Goal: Information Seeking & Learning: Compare options

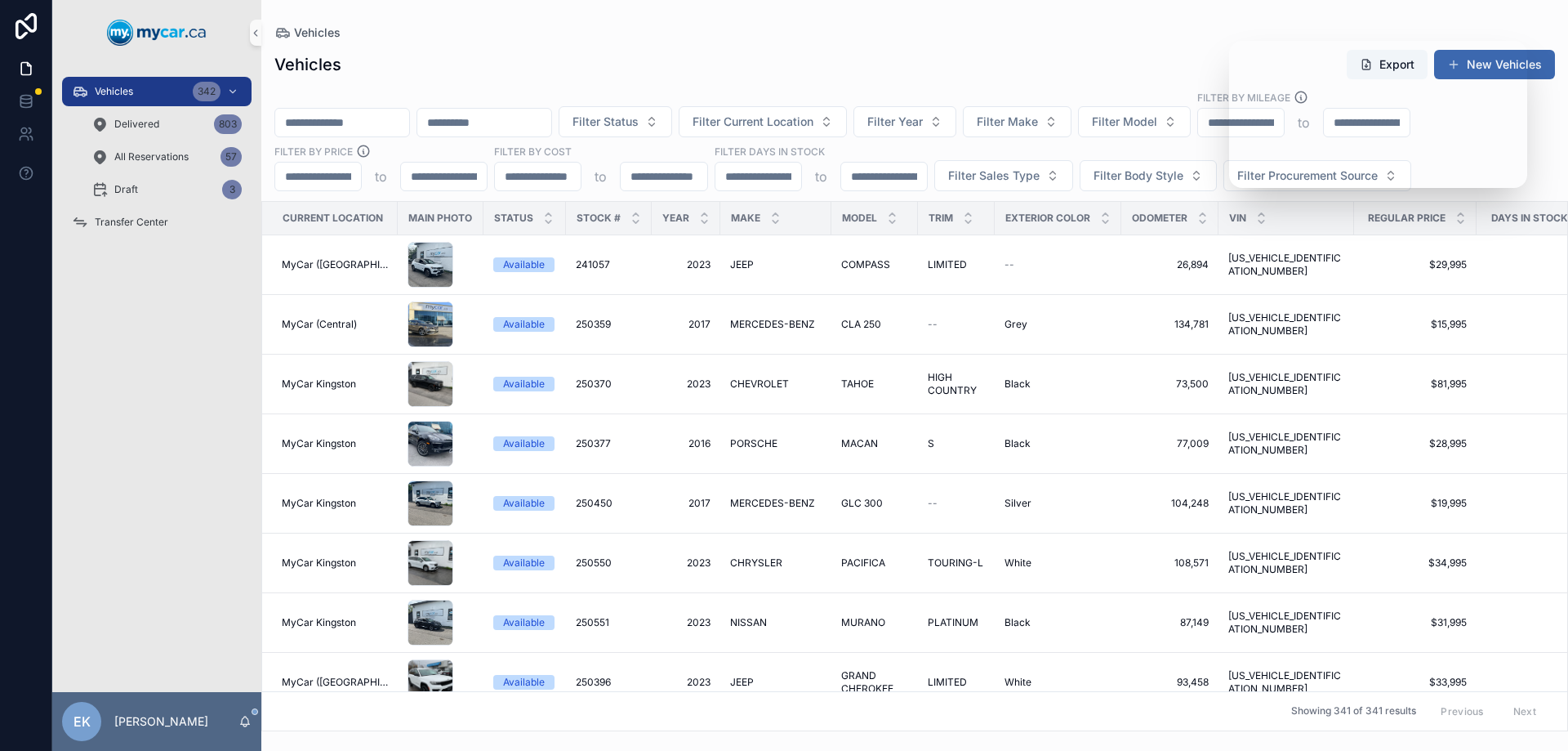
click at [1129, 67] on div "Vehicles Export New Vehicles" at bounding box center [914, 64] width 1280 height 31
click at [813, 124] on span "Filter Current Location" at bounding box center [753, 121] width 121 height 17
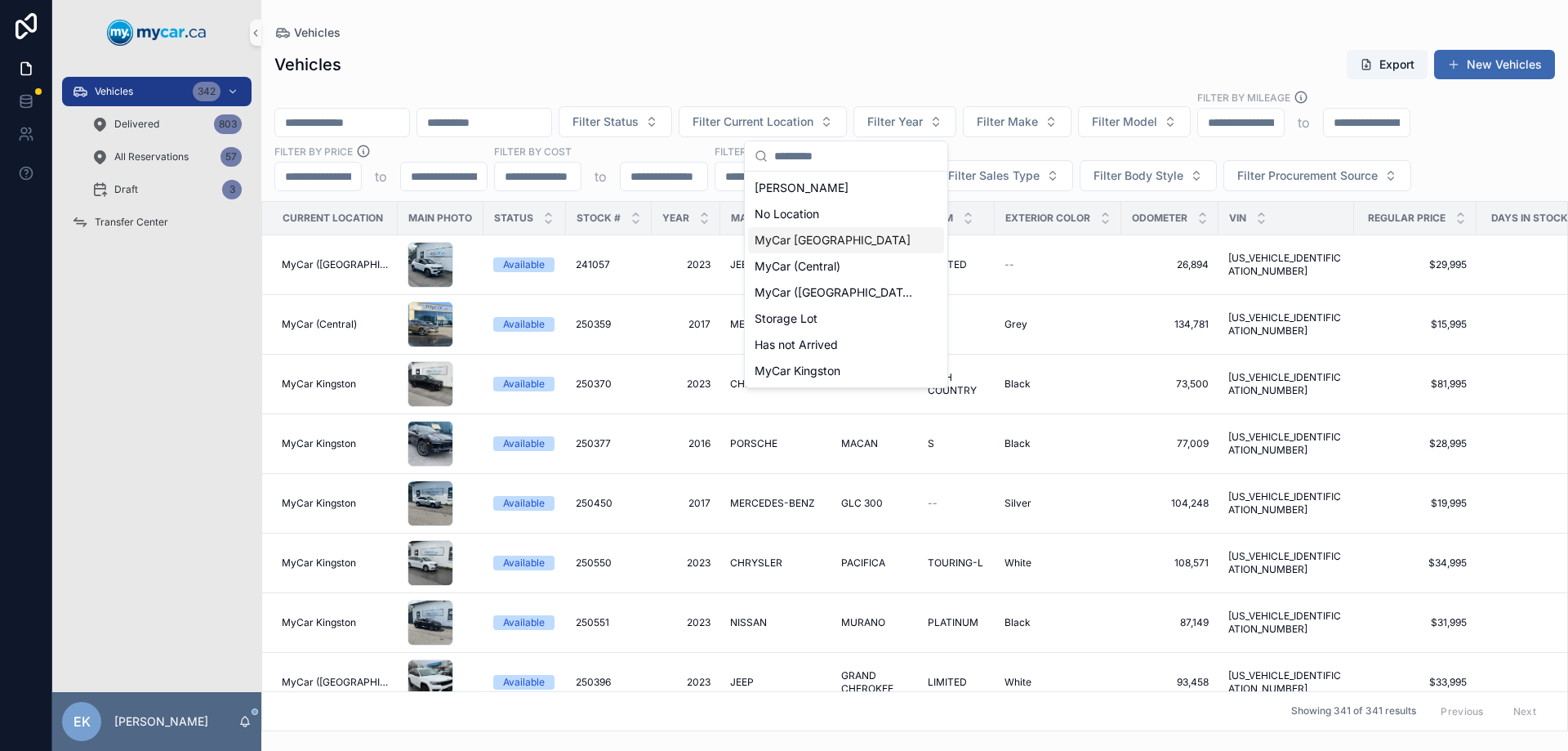
click at [794, 242] on span "MyCar [GEOGRAPHIC_DATA]" at bounding box center [833, 239] width 156 height 17
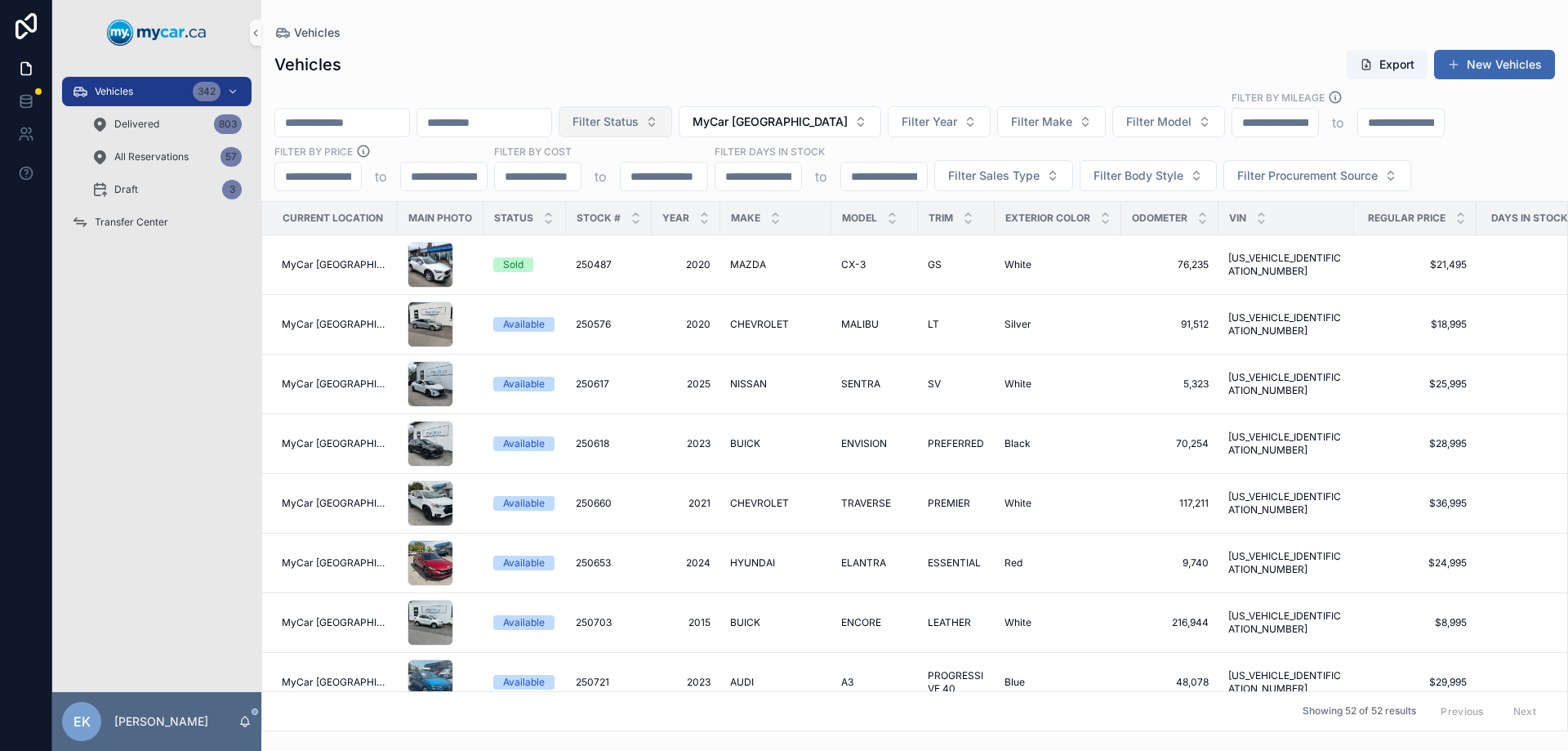
click at [639, 129] on span "Filter Status" at bounding box center [605, 121] width 66 height 17
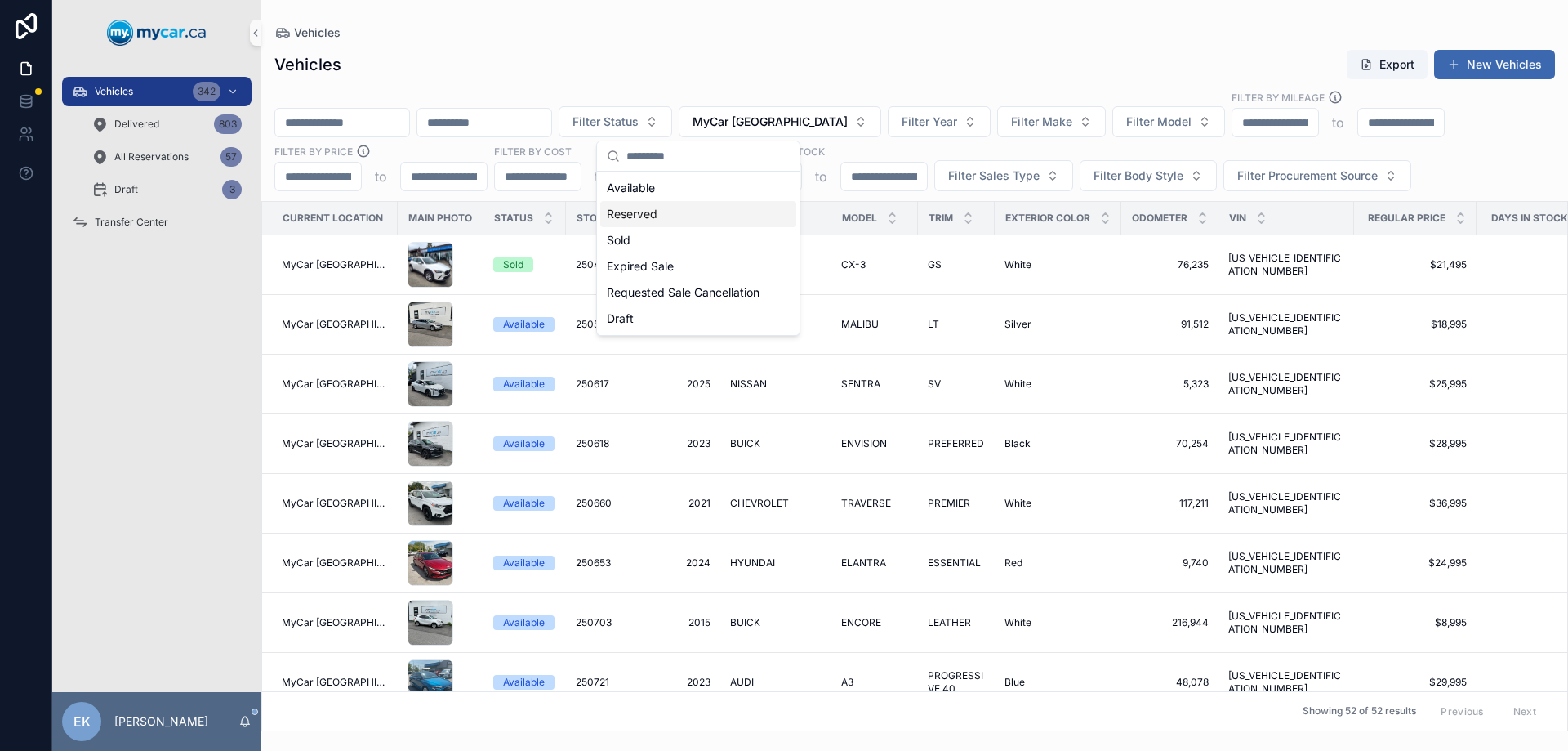
click at [632, 214] on div "Reserved" at bounding box center [698, 214] width 196 height 27
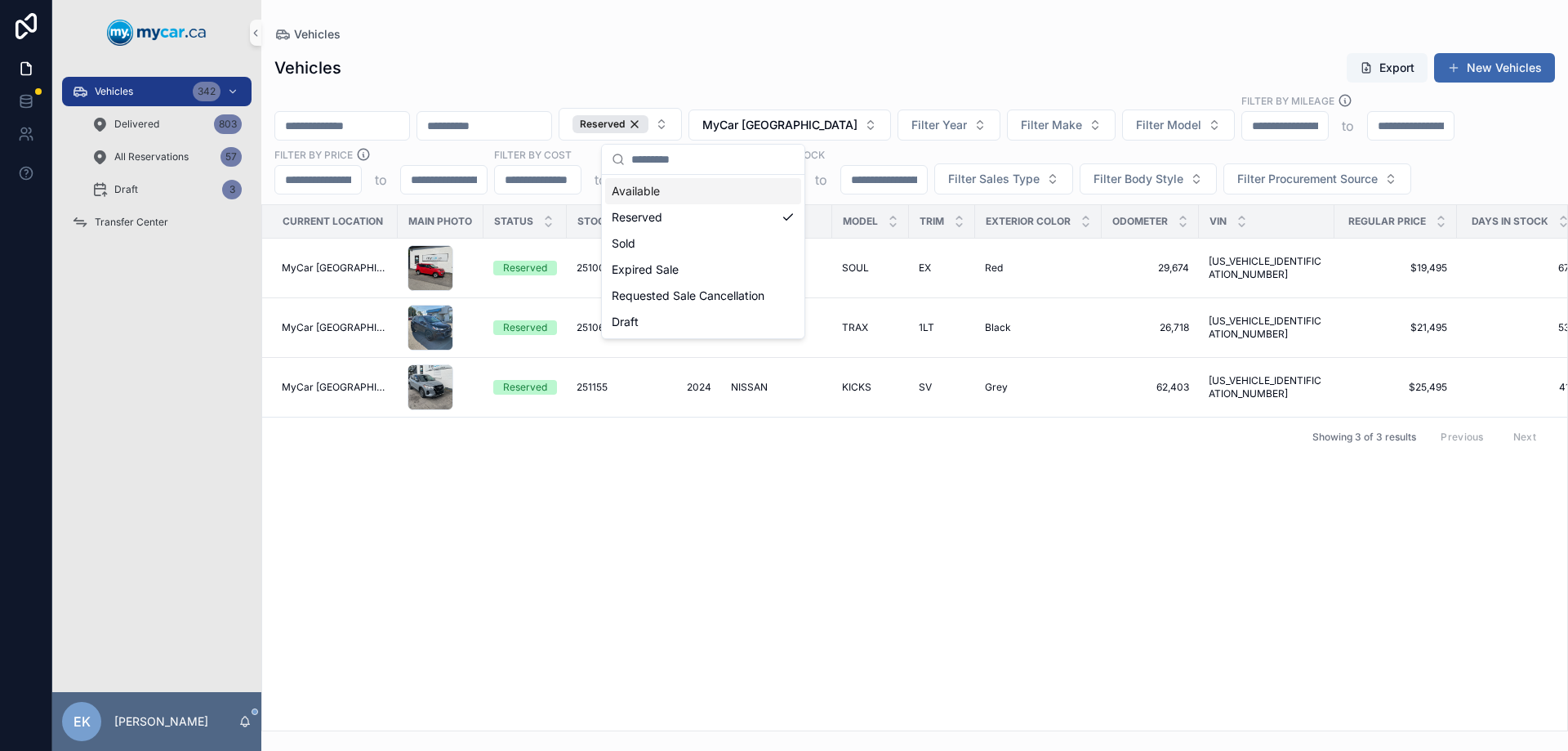
click at [665, 97] on div "Reserved MyCar North Bay Filter Year Filter Make Filter Model Filter By Mileage…" at bounding box center [915, 143] width 1307 height 102
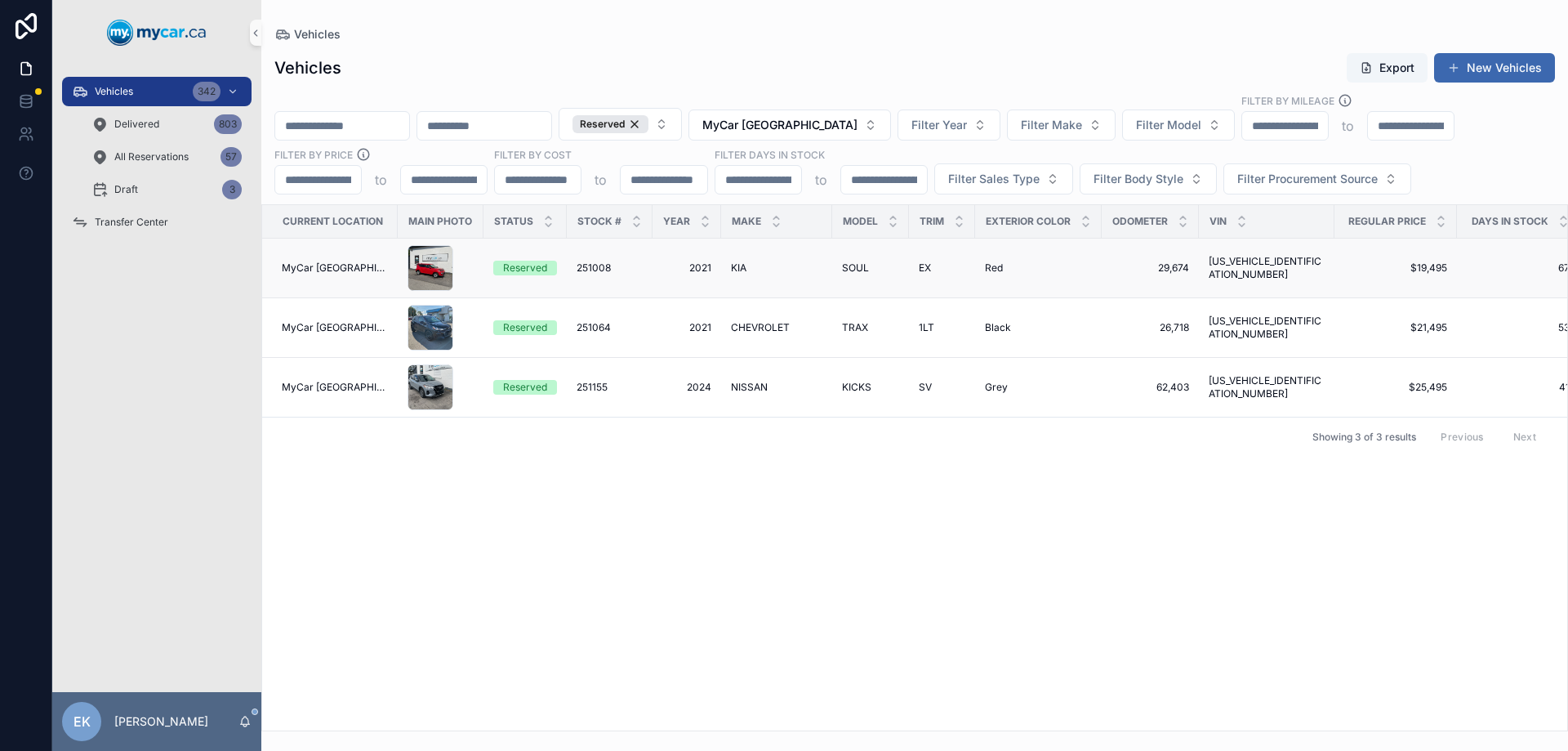
click at [599, 266] on span "251008" at bounding box center [593, 267] width 34 height 13
click at [590, 325] on span "251064" at bounding box center [593, 327] width 34 height 13
click at [579, 389] on span "251155" at bounding box center [591, 386] width 31 height 13
click at [709, 478] on div "Current Location Main Photo Status Stock # Year Make Model Trim Exterior Color …" at bounding box center [915, 467] width 1305 height 525
click at [738, 384] on span "NISSAN" at bounding box center [749, 386] width 36 height 13
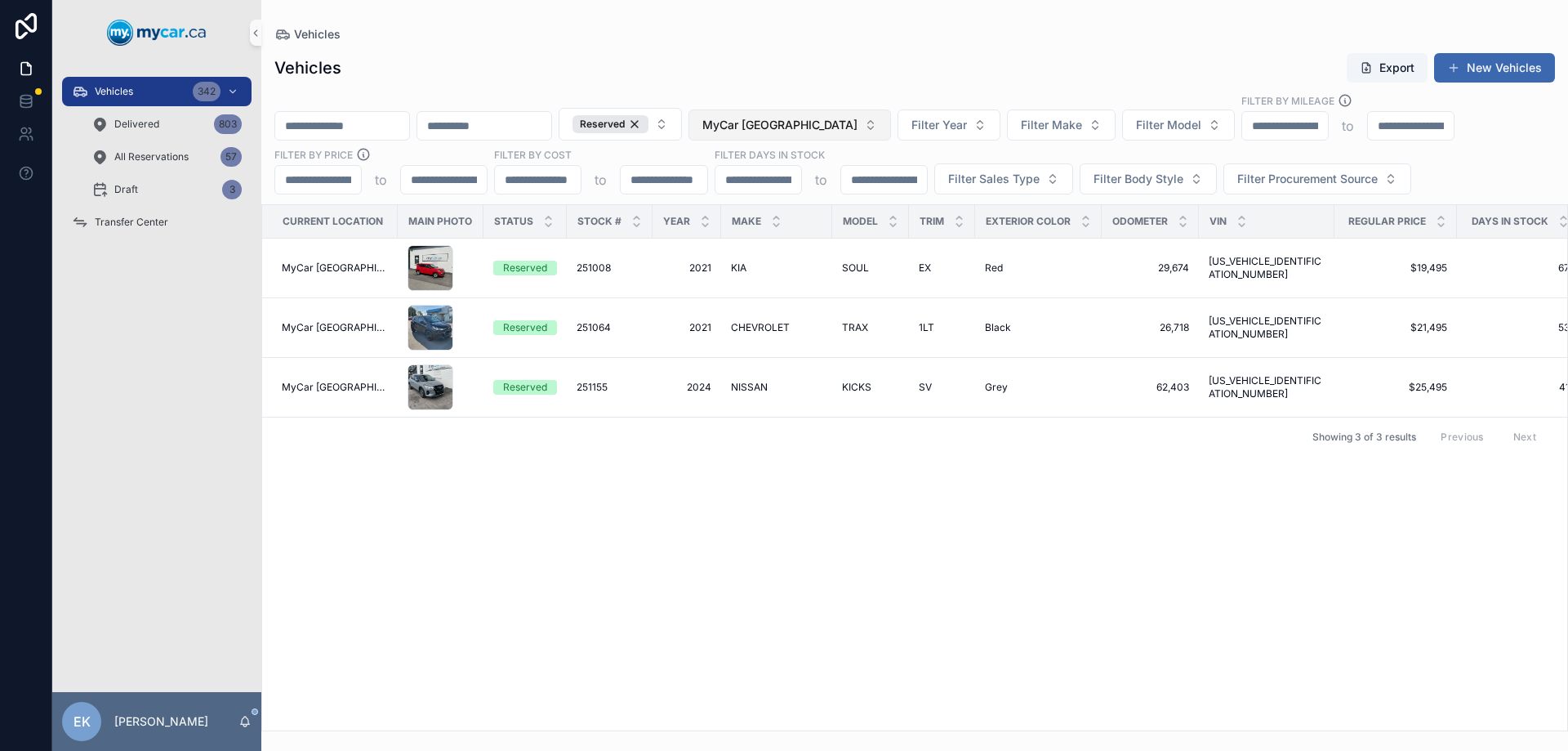
click at [834, 125] on span "MyCar [GEOGRAPHIC_DATA]" at bounding box center [780, 125] width 155 height 17
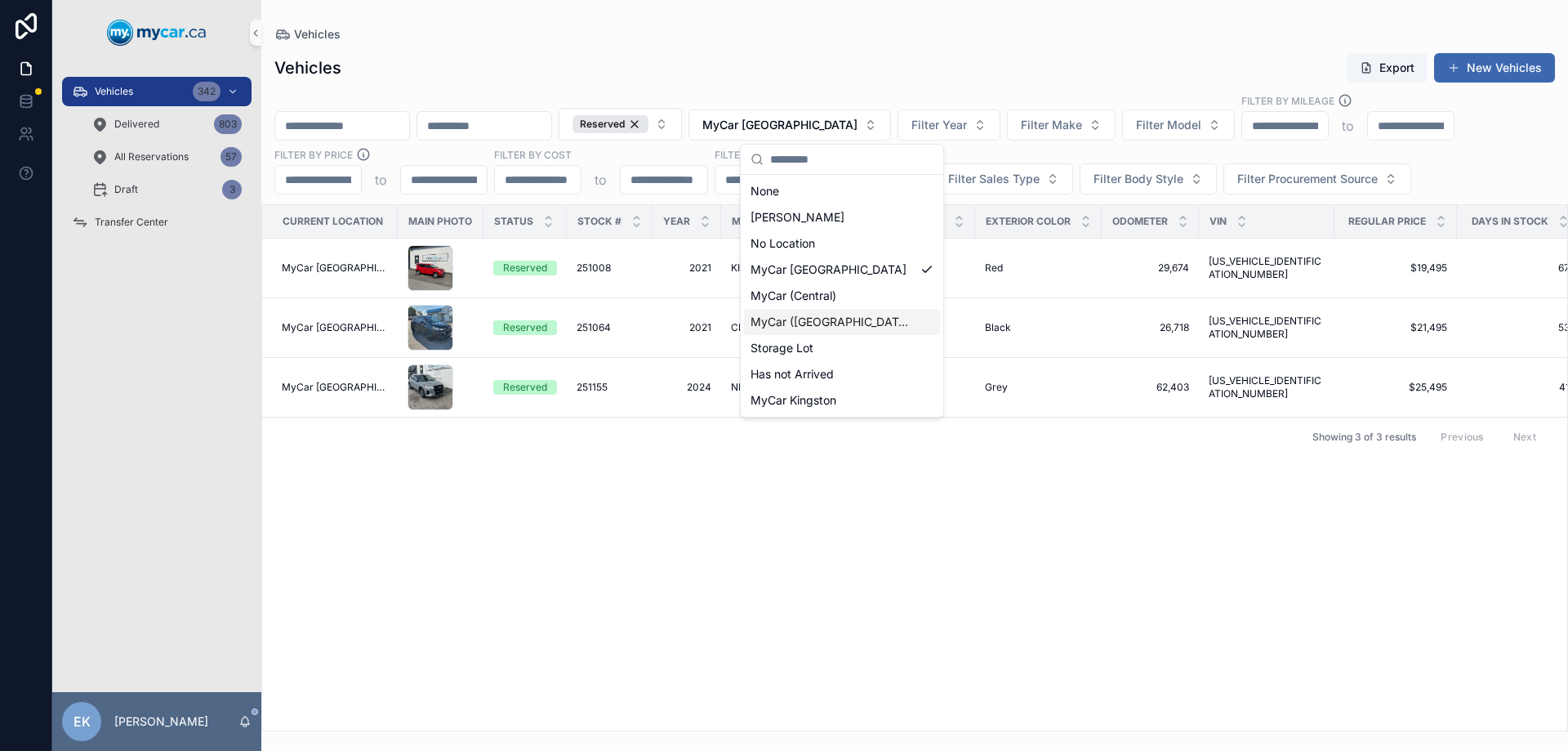
click at [803, 324] on span "MyCar ([GEOGRAPHIC_DATA])" at bounding box center [833, 321] width 164 height 17
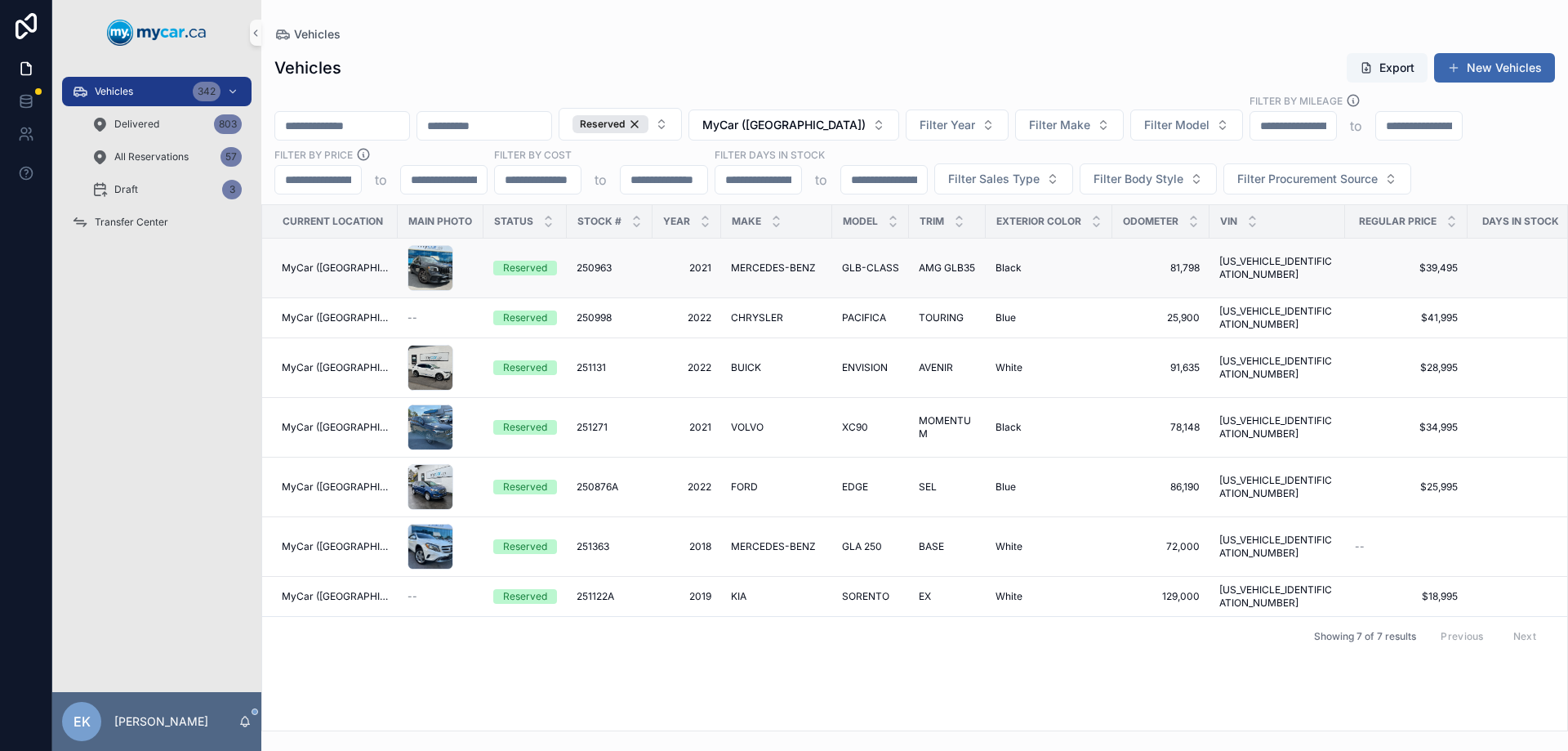
click at [590, 274] on span "250963" at bounding box center [594, 267] width 35 height 13
click at [600, 314] on span "250998" at bounding box center [594, 317] width 35 height 13
click at [732, 361] on span "BUICK" at bounding box center [746, 367] width 31 height 13
click at [741, 421] on span "VOLVO" at bounding box center [747, 427] width 33 height 13
click at [735, 480] on span "FORD" at bounding box center [744, 486] width 27 height 13
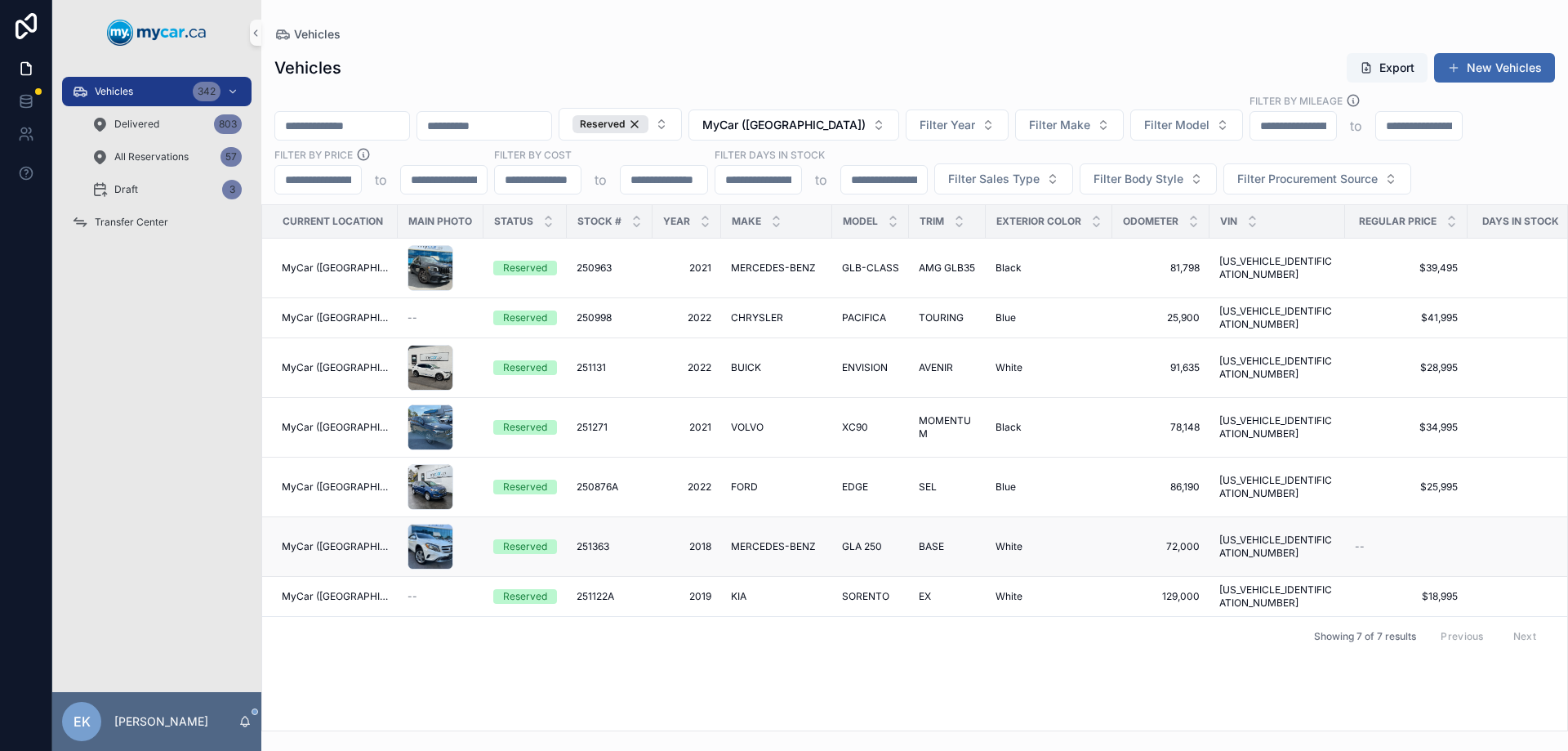
click at [741, 540] on span "MERCEDES-BENZ" at bounding box center [774, 546] width 85 height 13
click at [736, 589] on span "KIA" at bounding box center [739, 595] width 16 height 13
click at [741, 313] on span "CHRYSLER" at bounding box center [757, 317] width 52 height 13
click at [124, 89] on span "Vehicles" at bounding box center [113, 91] width 38 height 13
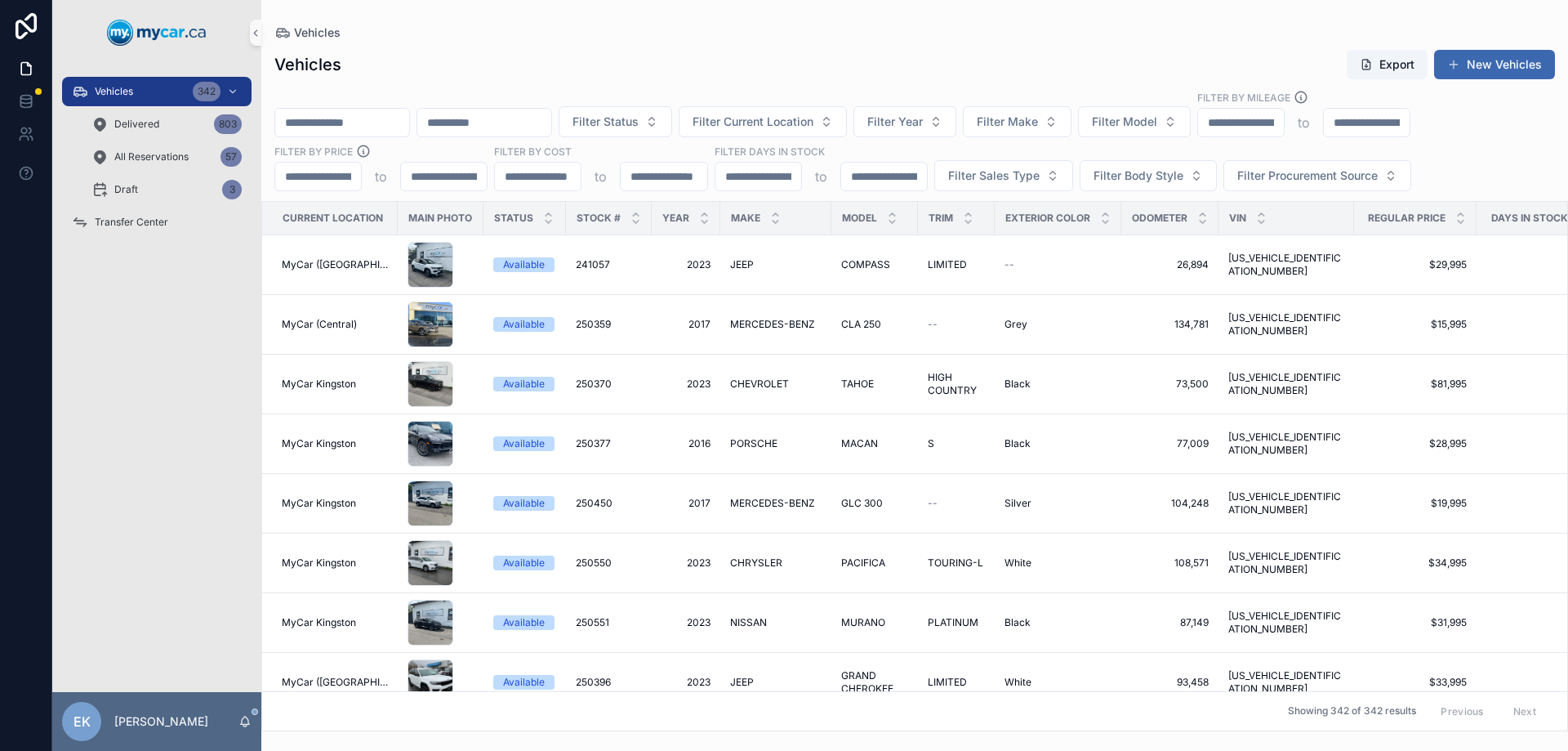
click at [561, 71] on div "Vehicles Export New Vehicles" at bounding box center [914, 64] width 1280 height 31
click at [813, 123] on span "Filter Current Location" at bounding box center [753, 121] width 121 height 17
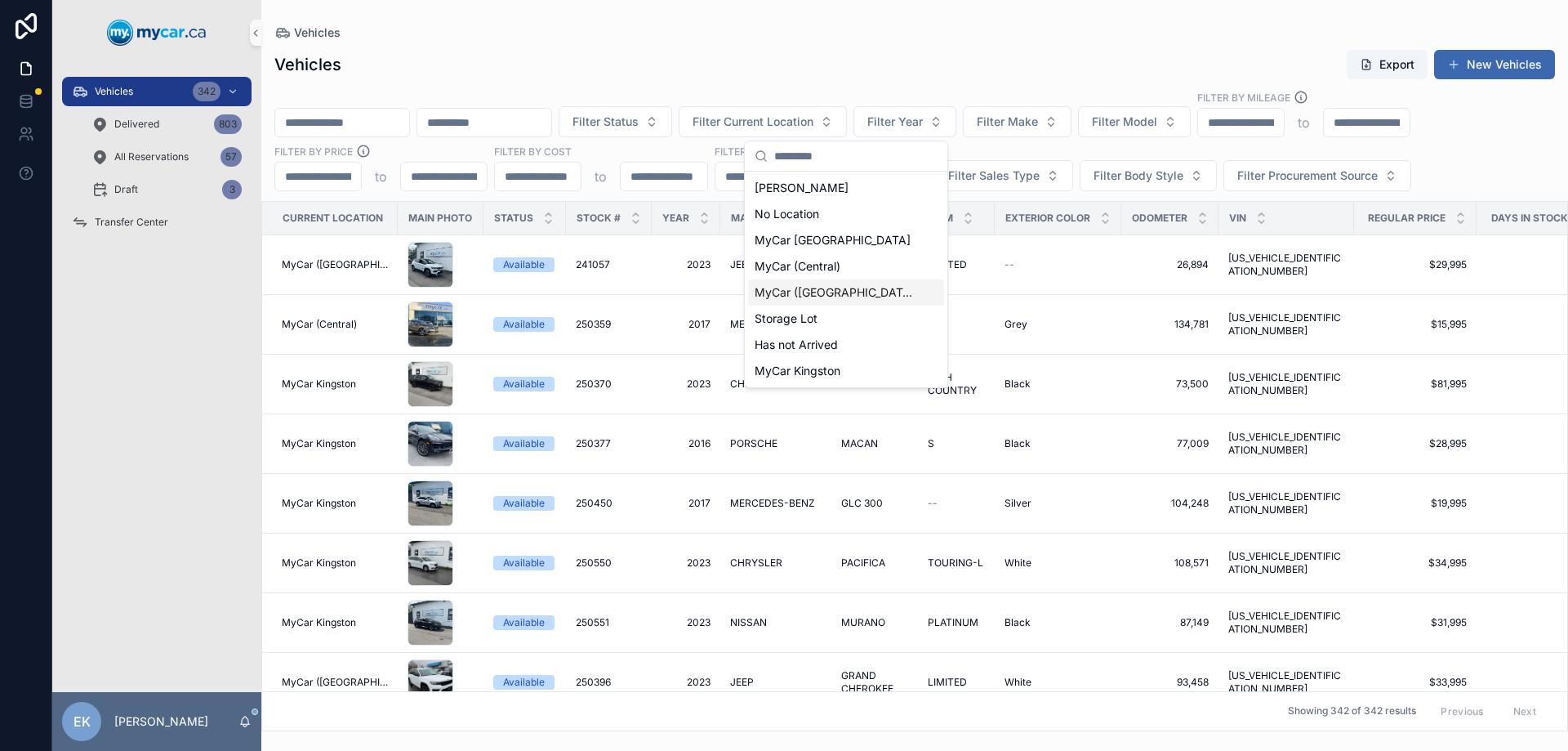
click at [822, 295] on span "MyCar ([GEOGRAPHIC_DATA])" at bounding box center [837, 292] width 164 height 17
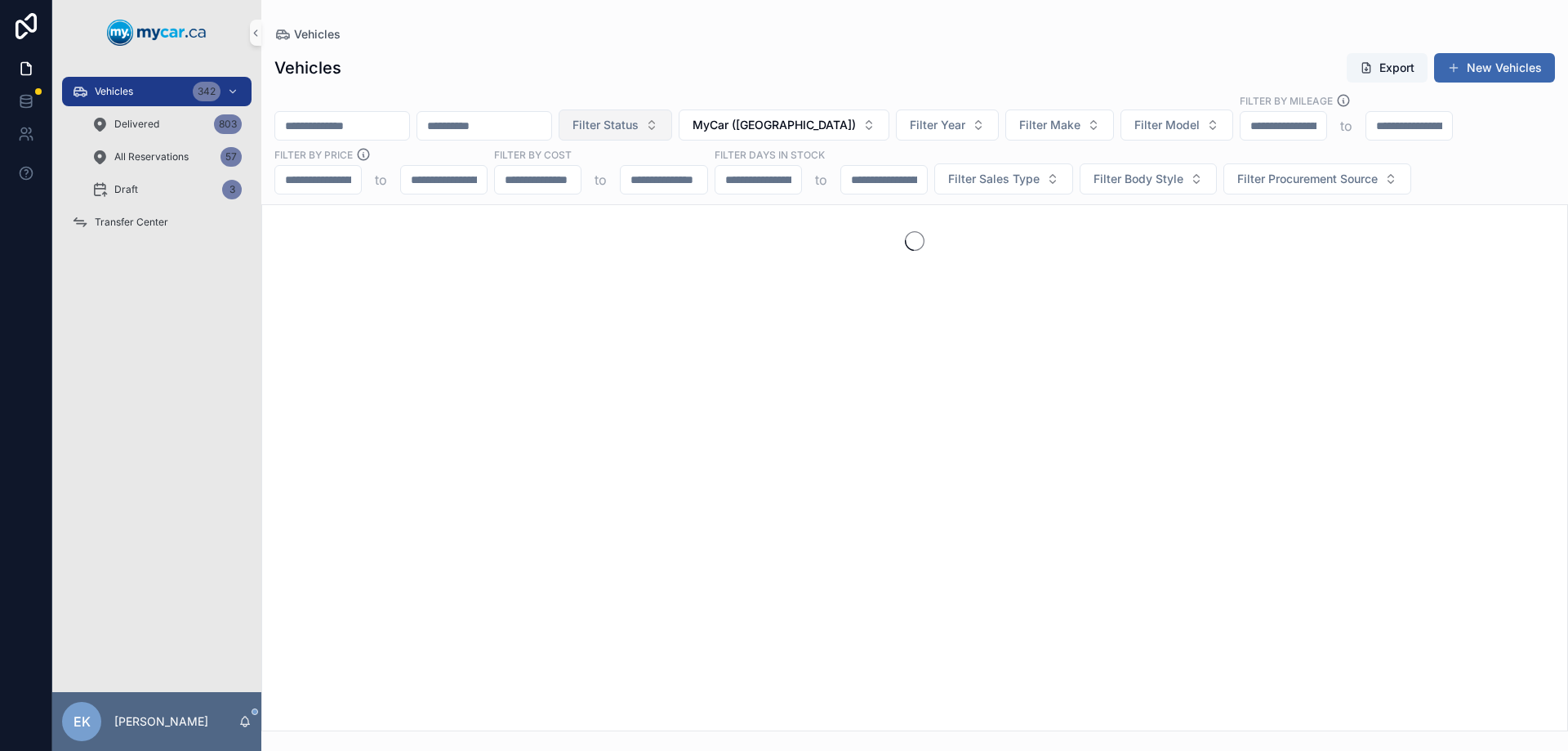
click at [639, 122] on span "Filter Status" at bounding box center [605, 125] width 66 height 17
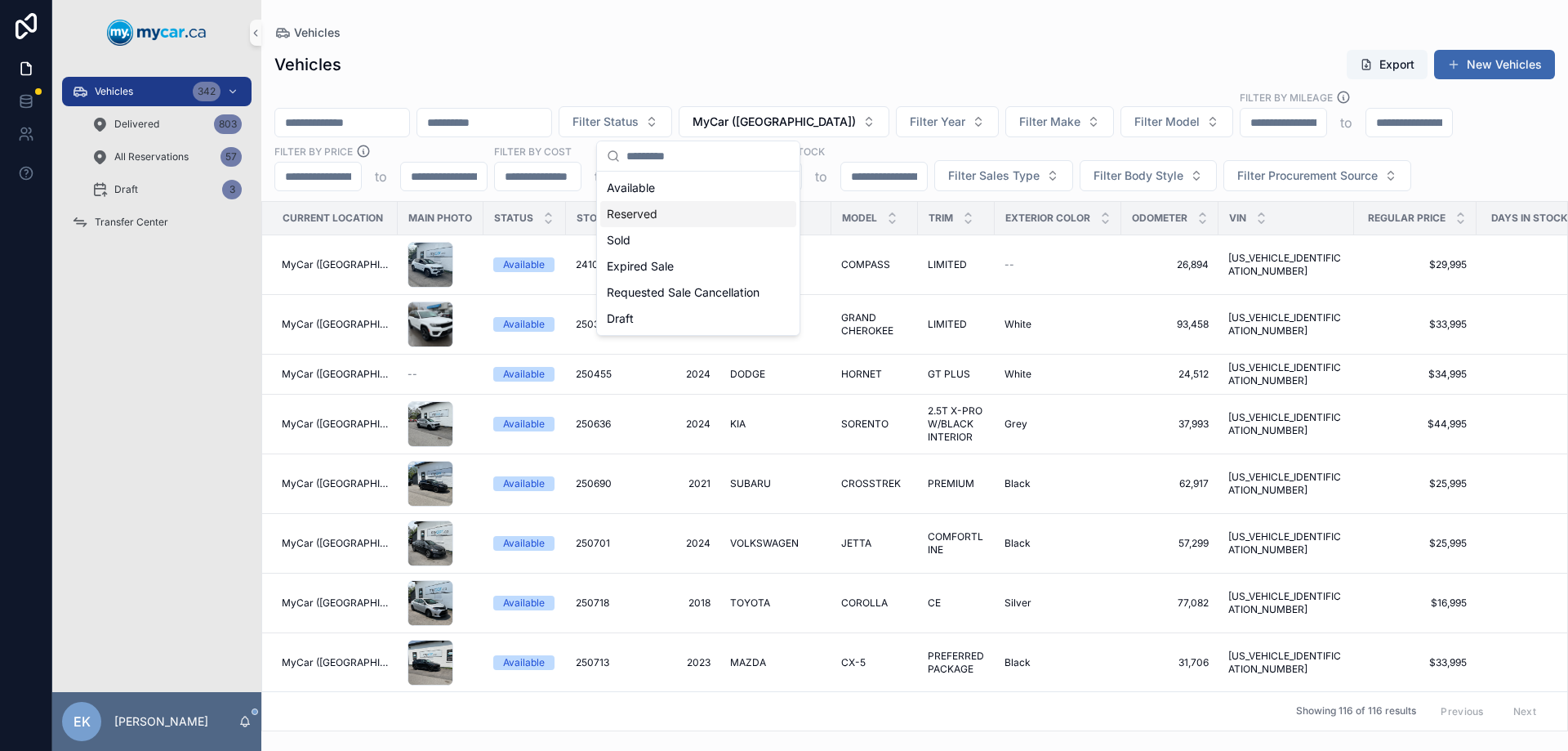
click at [630, 216] on div "Reserved" at bounding box center [698, 214] width 196 height 27
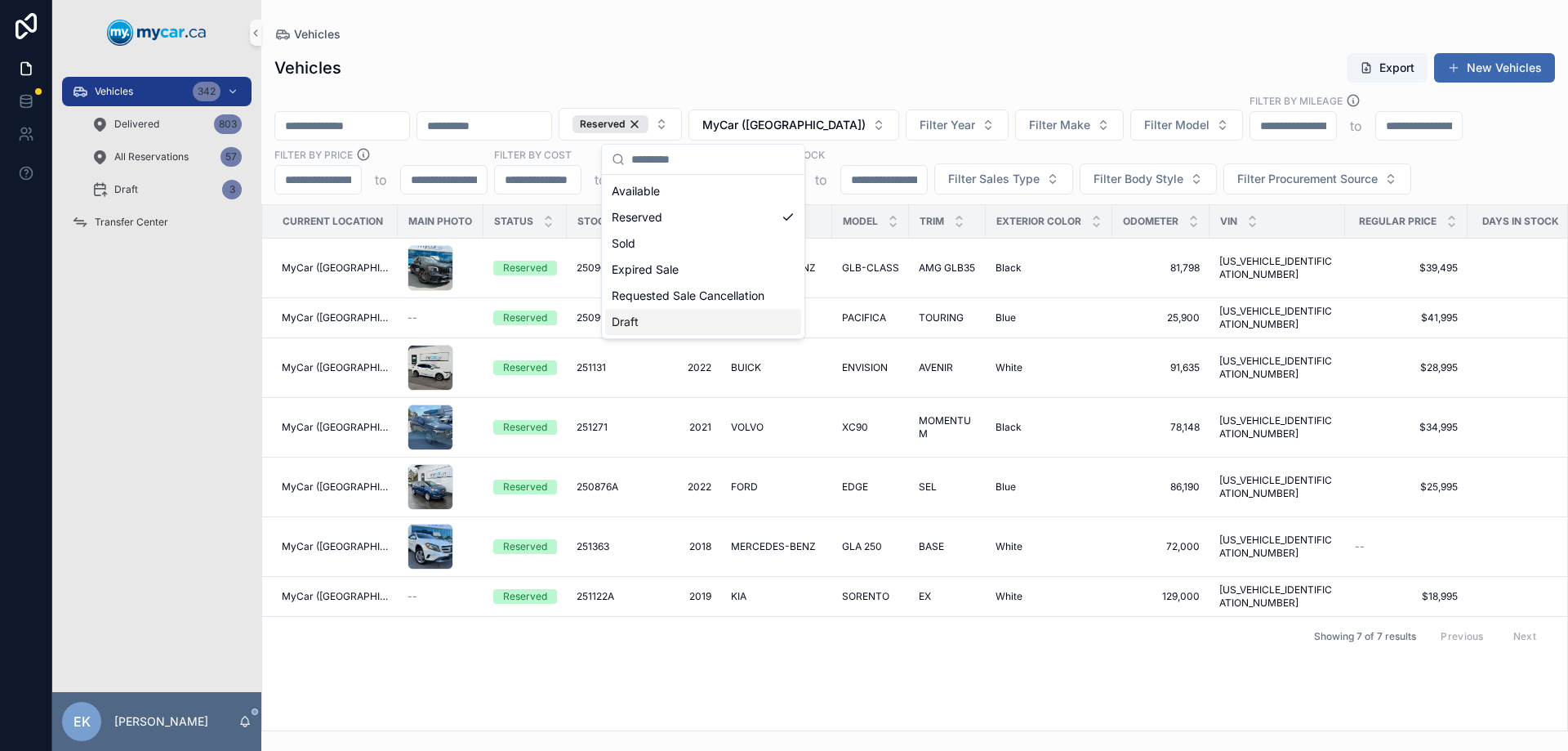
click at [590, 642] on div "Current Location Main Photo Status Stock # Year Make Model Trim Exterior Color …" at bounding box center [915, 467] width 1305 height 525
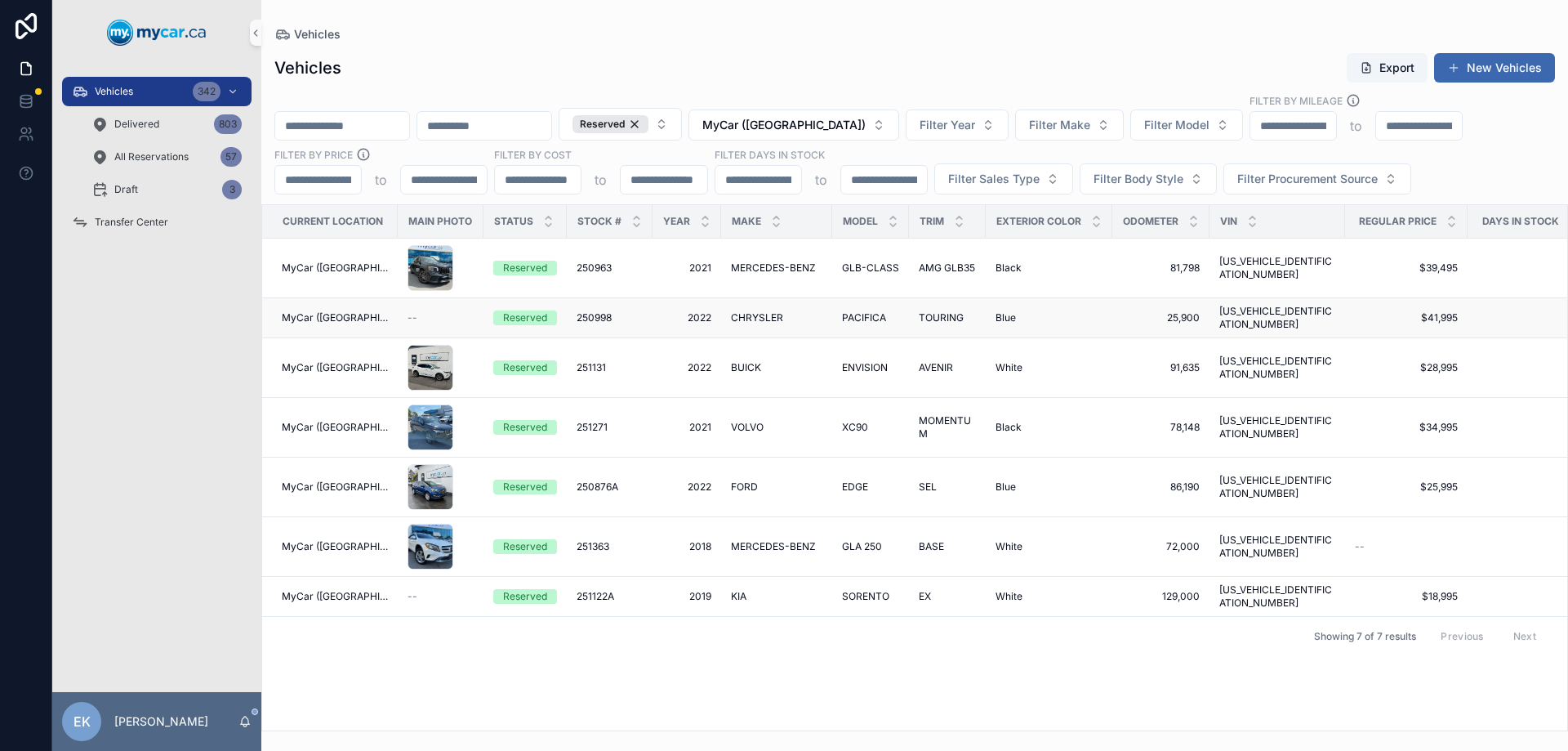
click at [593, 313] on span "250998" at bounding box center [594, 317] width 35 height 13
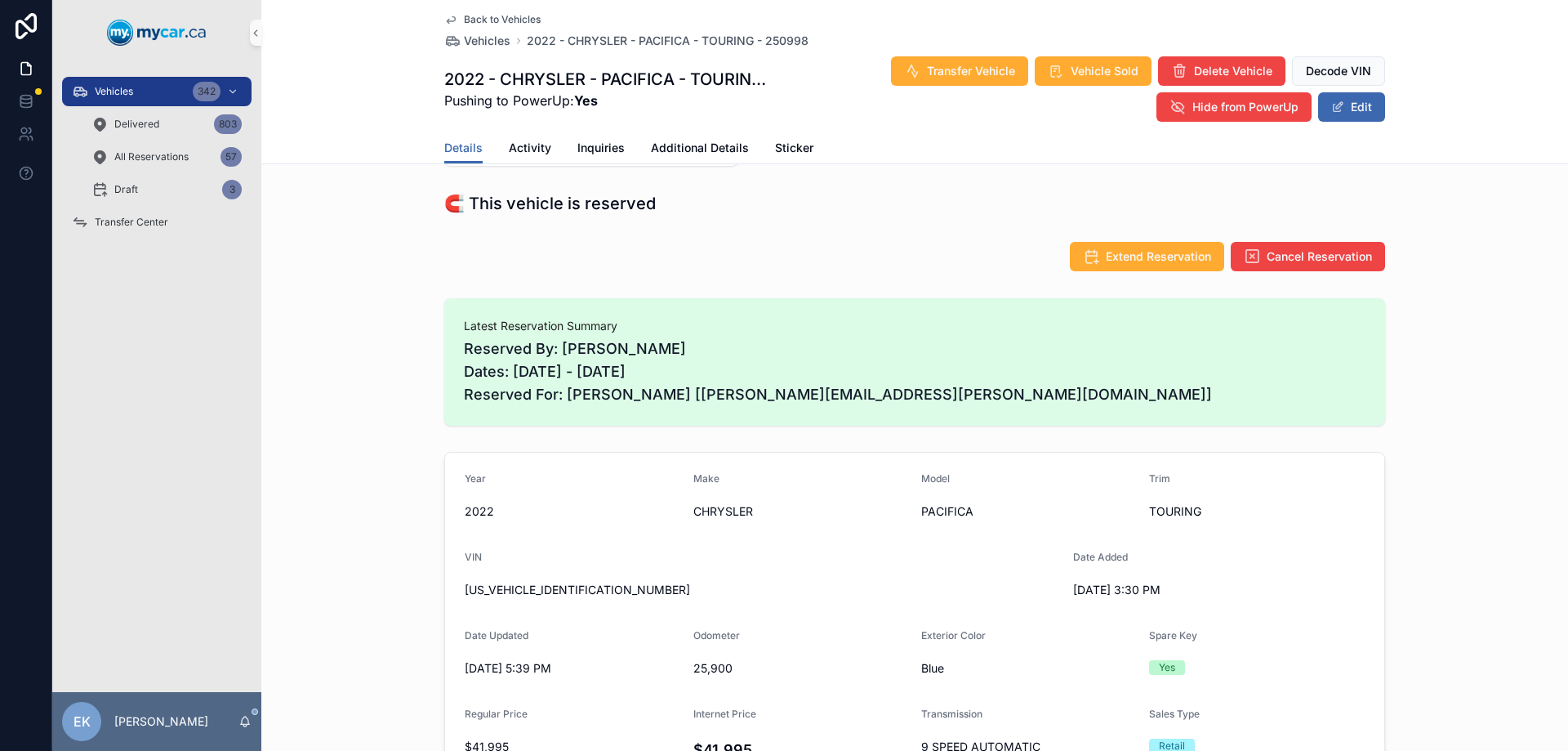
scroll to position [408, 0]
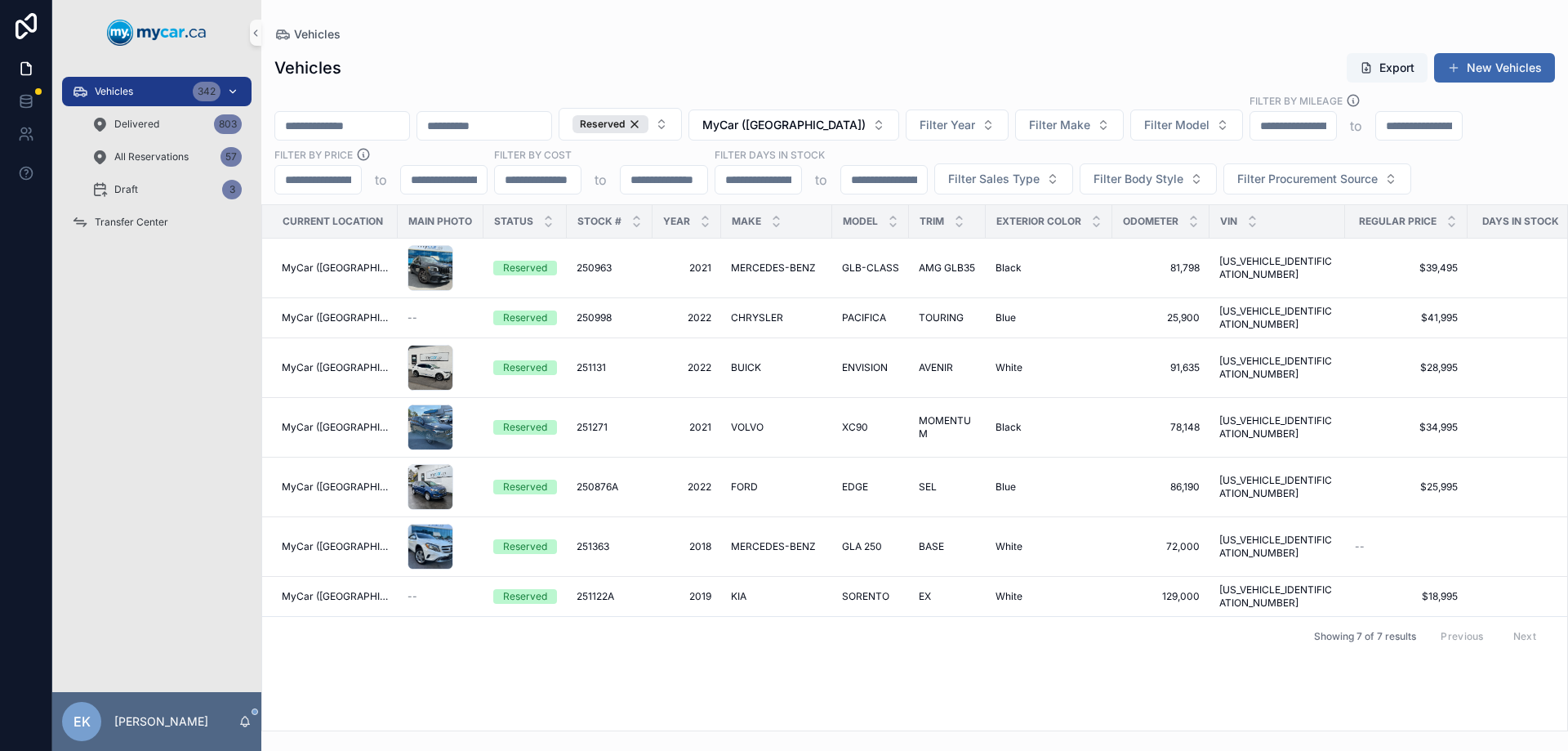
click at [131, 92] on span "Vehicles" at bounding box center [113, 91] width 38 height 13
